Goal: Task Accomplishment & Management: Use online tool/utility

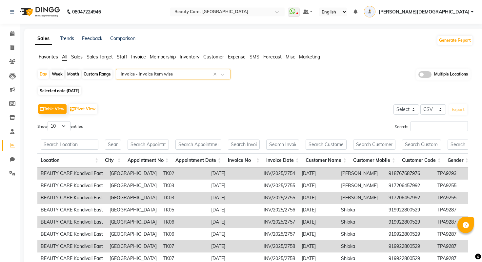
select select "csv"
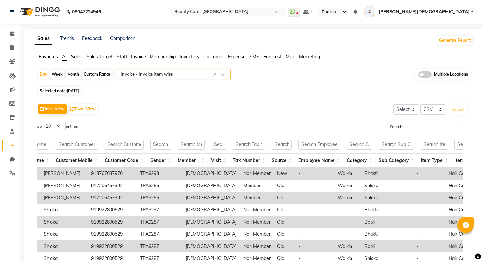
click at [10, 53] on li "Invoice" at bounding box center [10, 48] width 20 height 14
click at [10, 49] on icon at bounding box center [12, 47] width 4 height 5
select select "service"
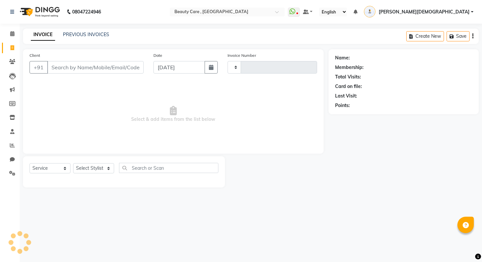
type input "2762"
select select "5646"
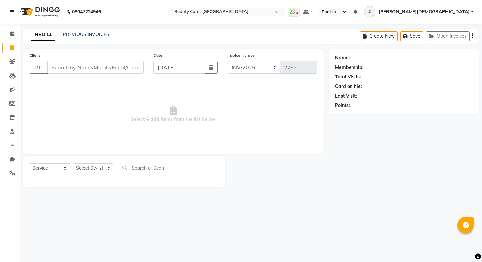
type input "8"
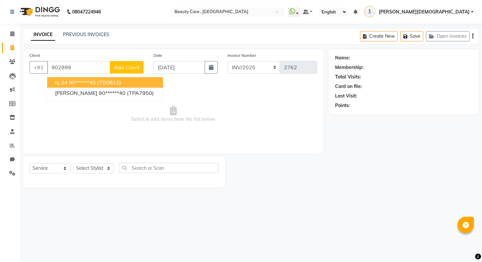
click at [64, 83] on span "Ig 24" at bounding box center [61, 82] width 12 height 7
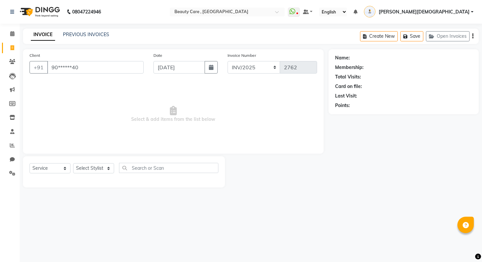
type input "90******40"
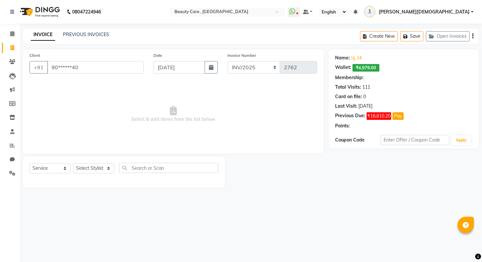
select select "4: Object"
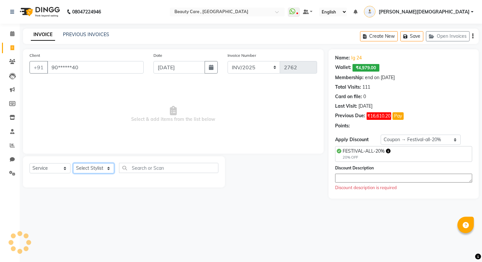
click at [85, 168] on select "Select Stylist Admin A [PERSON_NAME] K Akshay Ankit [PERSON_NAME] April [PERSON…" at bounding box center [93, 168] width 41 height 10
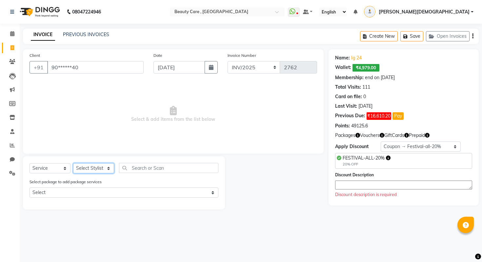
select select "1777"
click at [73, 163] on select "Select Stylist Admin A [PERSON_NAME] K Akshay Ankit [PERSON_NAME] April [PERSON…" at bounding box center [93, 168] width 41 height 10
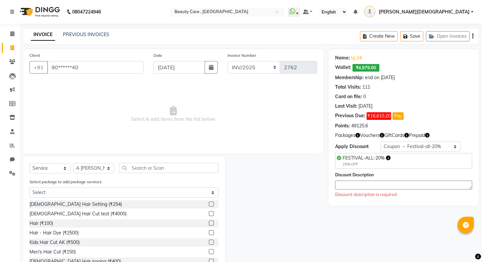
click at [62, 208] on div "[DEMOGRAPHIC_DATA] Hair Setting (₹254)" at bounding box center [124, 204] width 189 height 8
click at [71, 202] on div "[DEMOGRAPHIC_DATA] Hair Setting (₹254)" at bounding box center [76, 204] width 92 height 7
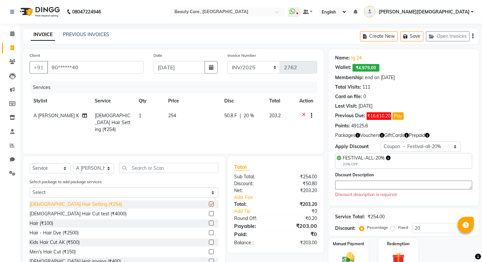
checkbox input "false"
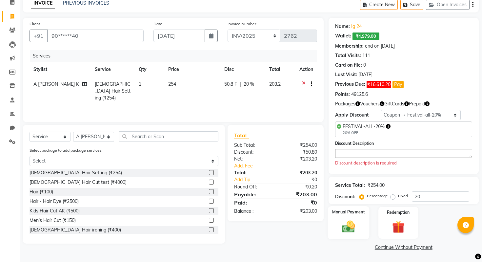
click at [359, 218] on div "Manual Payment" at bounding box center [348, 222] width 42 height 33
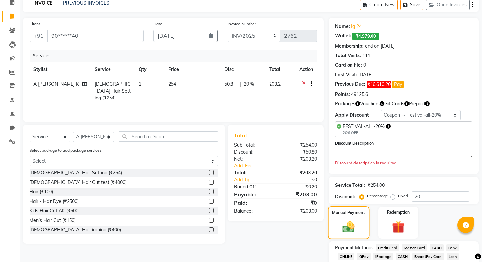
scroll to position [73, 0]
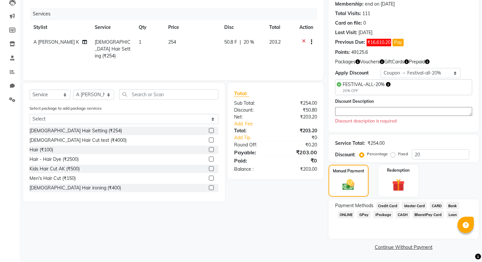
click at [393, 206] on span "Credit Card" at bounding box center [388, 206] width 24 height 8
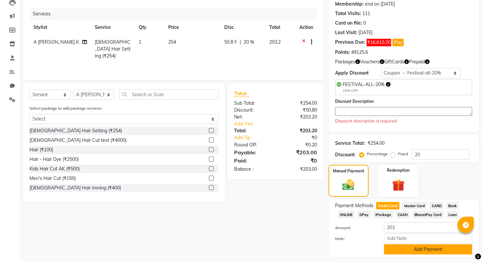
click at [408, 250] on button "Add Payment" at bounding box center [428, 249] width 88 height 10
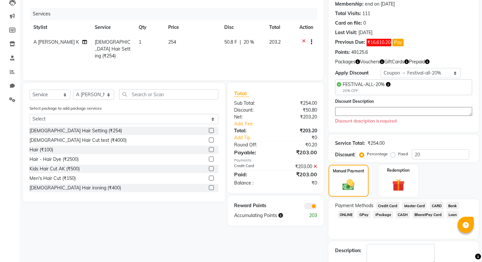
scroll to position [110, 0]
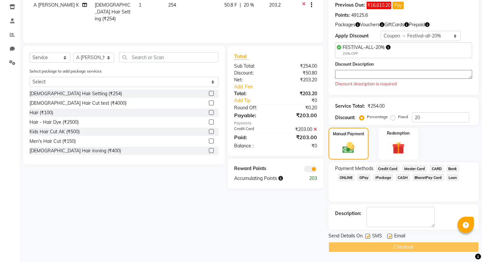
click at [369, 235] on label at bounding box center [367, 235] width 5 height 5
click at [369, 235] on input "checkbox" at bounding box center [367, 236] width 4 height 4
checkbox input "false"
click at [390, 235] on label at bounding box center [389, 235] width 5 height 5
click at [390, 235] on input "checkbox" at bounding box center [389, 236] width 4 height 4
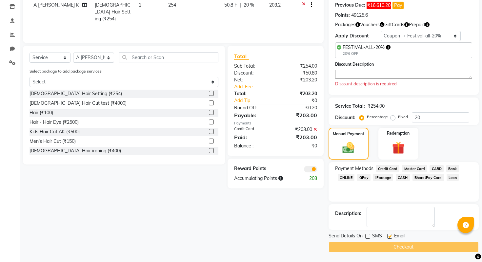
checkbox input "false"
click at [390, 242] on div "Checkout" at bounding box center [403, 247] width 150 height 10
click at [390, 244] on div "Checkout" at bounding box center [403, 247] width 150 height 10
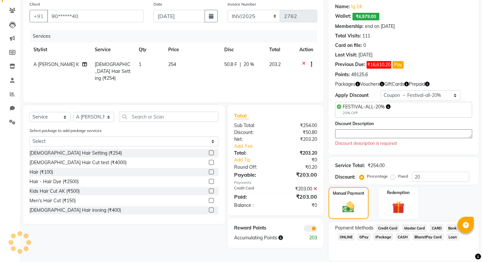
scroll to position [0, 0]
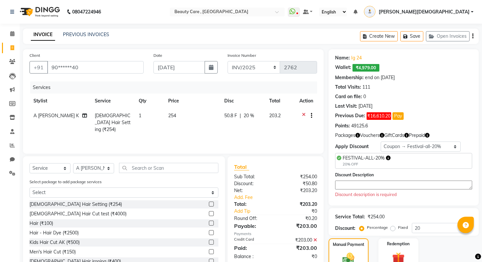
click at [375, 182] on textarea at bounding box center [403, 184] width 137 height 9
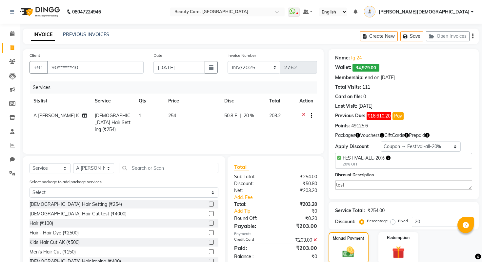
type textarea "test"
click at [385, 202] on div "Service Total: ₹254.00 Discount: Percentage Fixed 20" at bounding box center [403, 216] width 150 height 28
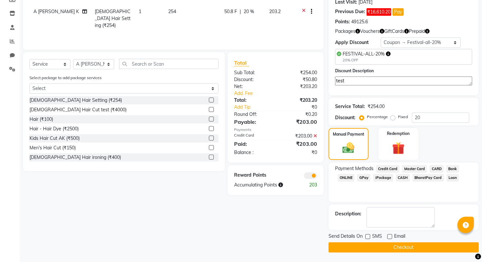
click at [377, 242] on button "Checkout" at bounding box center [403, 247] width 150 height 10
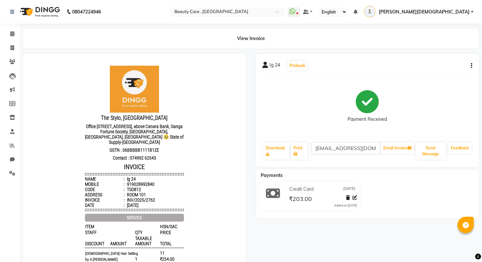
click at [471, 66] on icon "button" at bounding box center [471, 66] width 1 height 0
click at [421, 74] on div "Edit Invoice" at bounding box center [427, 74] width 67 height 8
select select "service"
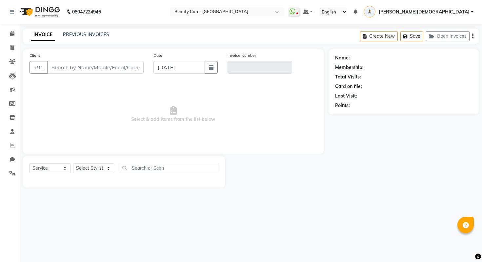
type input "90******40"
type input "INV/2025/2762"
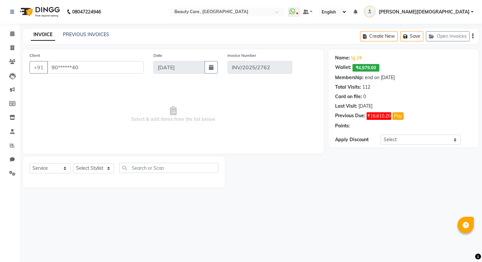
select select "select"
select select "4: Object"
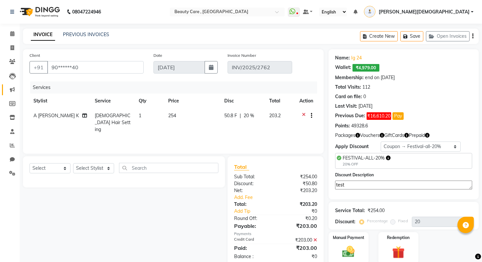
click at [12, 91] on icon at bounding box center [12, 89] width 5 height 5
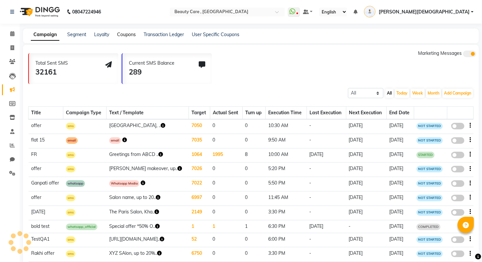
click at [126, 36] on link "Coupons" at bounding box center [126, 34] width 19 height 6
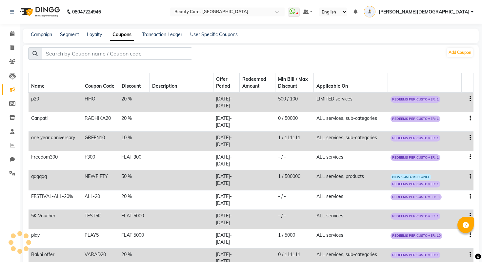
click at [307, 98] on td "500 / 100" at bounding box center [294, 102] width 38 height 20
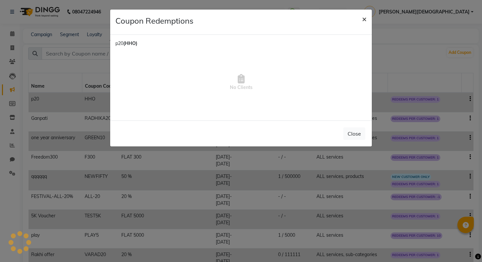
click at [363, 20] on span "×" at bounding box center [364, 19] width 5 height 10
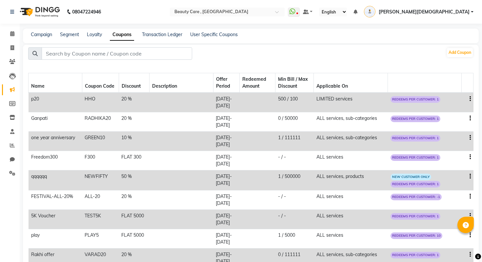
click at [7, 53] on li "Invoice" at bounding box center [10, 48] width 20 height 14
click at [11, 47] on icon at bounding box center [12, 47] width 4 height 5
select select "service"
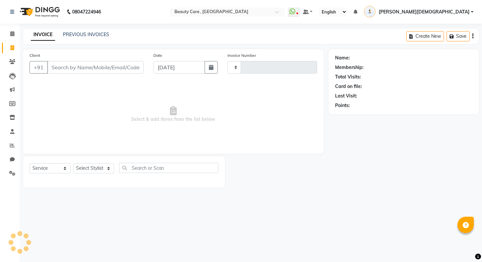
type input "2763"
select select "5646"
click at [100, 31] on div "PREVIOUS INVOICES" at bounding box center [86, 34] width 46 height 7
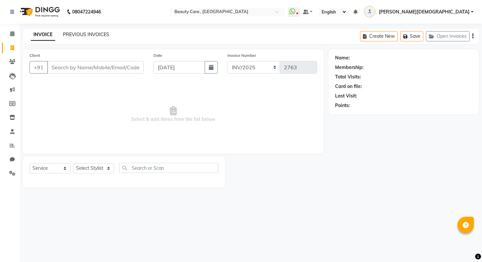
click at [104, 37] on link "PREVIOUS INVOICES" at bounding box center [86, 34] width 46 height 6
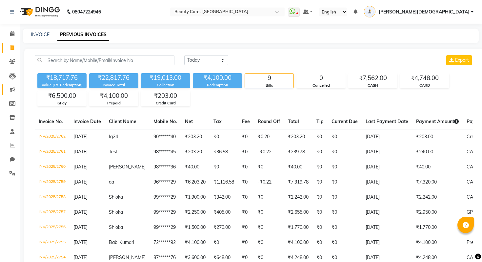
click at [3, 91] on link "Marketing" at bounding box center [10, 89] width 16 height 11
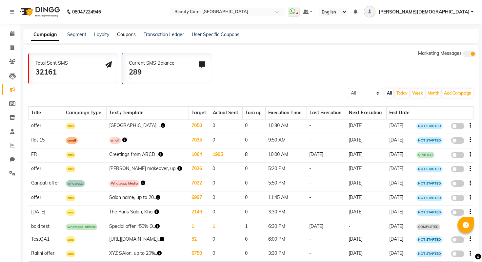
click at [122, 32] on link "Coupons" at bounding box center [126, 34] width 19 height 6
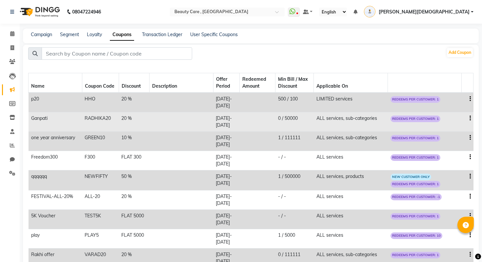
click at [314, 130] on td "0 / 50000" at bounding box center [294, 121] width 38 height 19
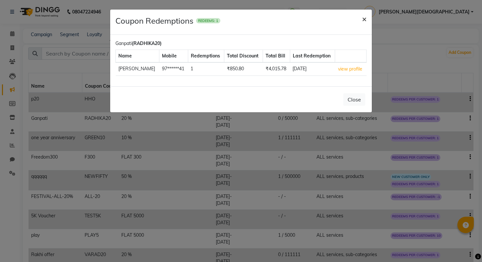
click at [364, 24] on button "×" at bounding box center [364, 19] width 15 height 18
